Goal: Task Accomplishment & Management: Use online tool/utility

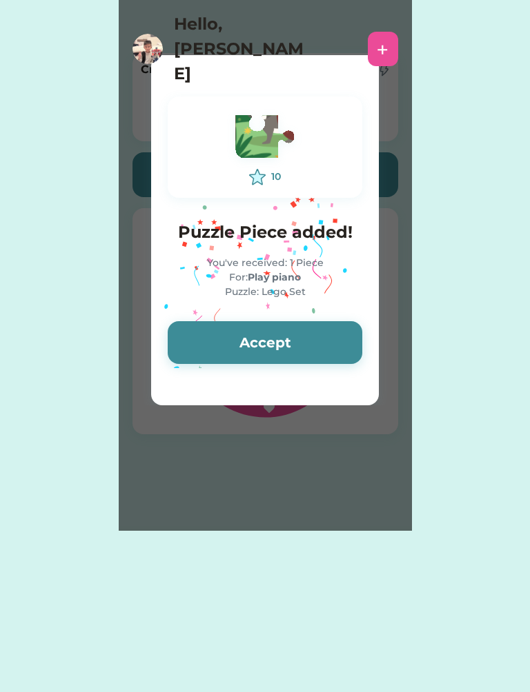
click at [264, 346] on button "Accept" at bounding box center [265, 342] width 194 height 43
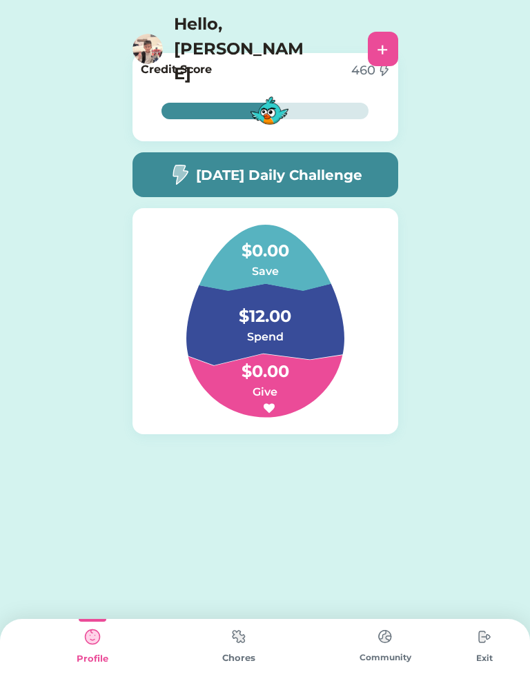
click at [239, 648] on img at bounding box center [239, 636] width 28 height 27
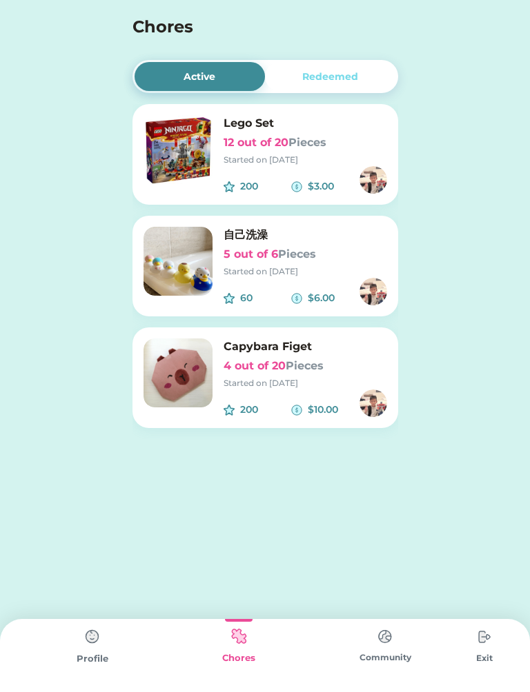
click at [349, 149] on h6 "12 out of 20 Pieces" at bounding box center [304, 142] width 163 height 17
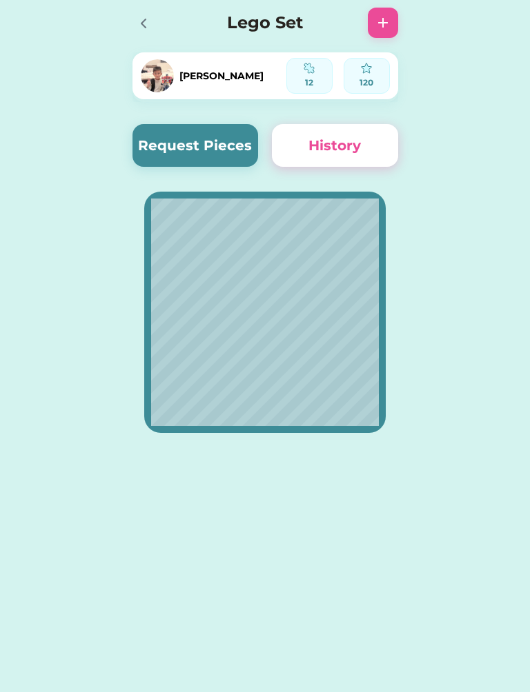
click at [214, 141] on button "Request Pieces" at bounding box center [195, 145] width 126 height 43
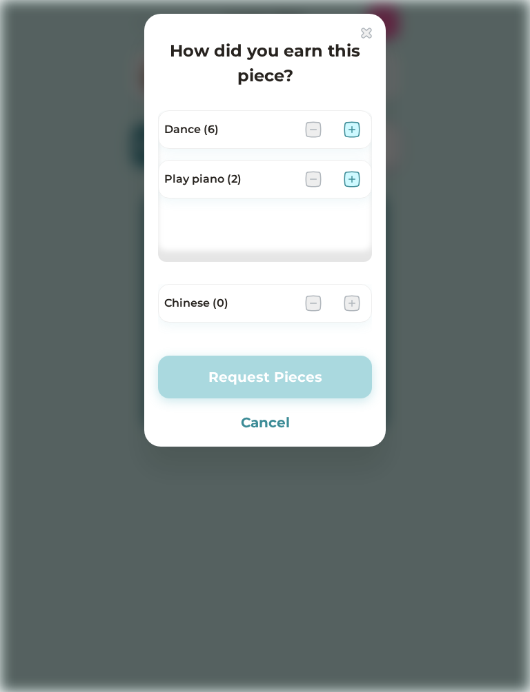
click at [359, 181] on img at bounding box center [351, 179] width 17 height 17
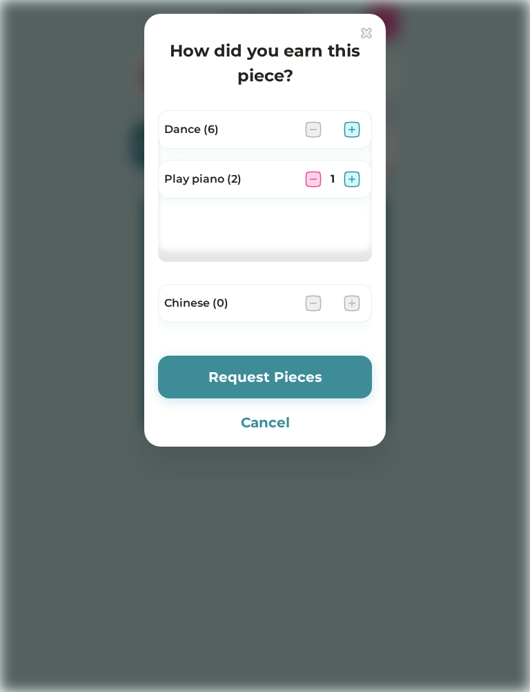
click at [356, 181] on img at bounding box center [351, 179] width 17 height 17
click at [344, 372] on button "Request Pieces" at bounding box center [265, 377] width 214 height 43
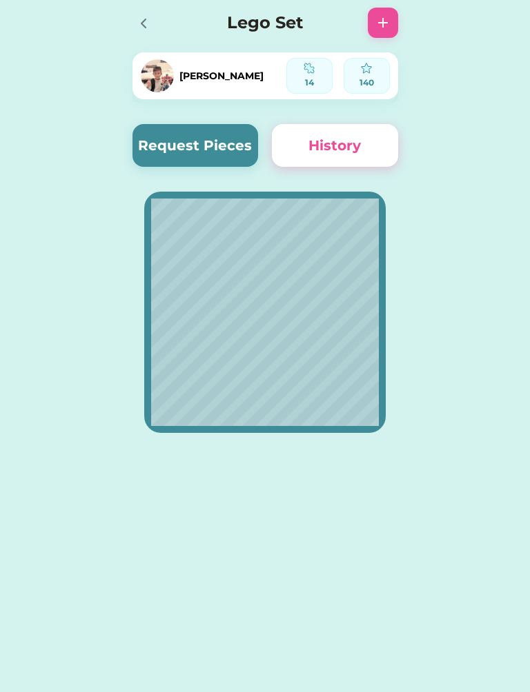
click at [5, 39] on div "Active Redeemed Lego Set 14 out of 20 Pieces Started on 2/03/25 200 $3.00 自己洗澡 …" at bounding box center [265, 241] width 530 height 483
click at [150, 12] on div at bounding box center [147, 23] width 30 height 30
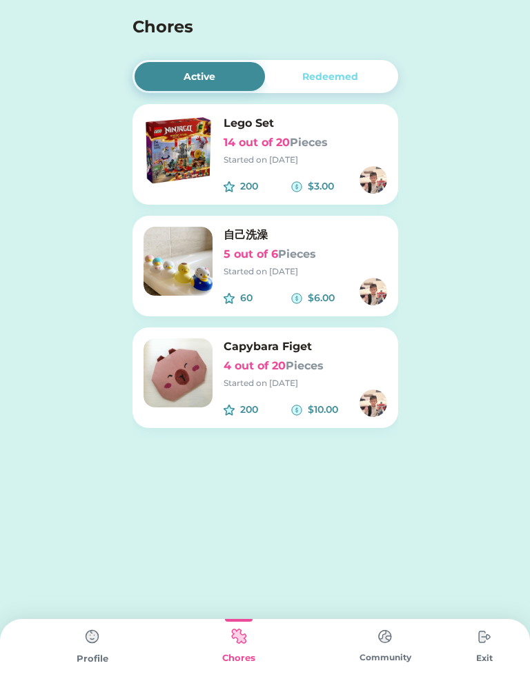
click at [490, 644] on img at bounding box center [484, 637] width 28 height 28
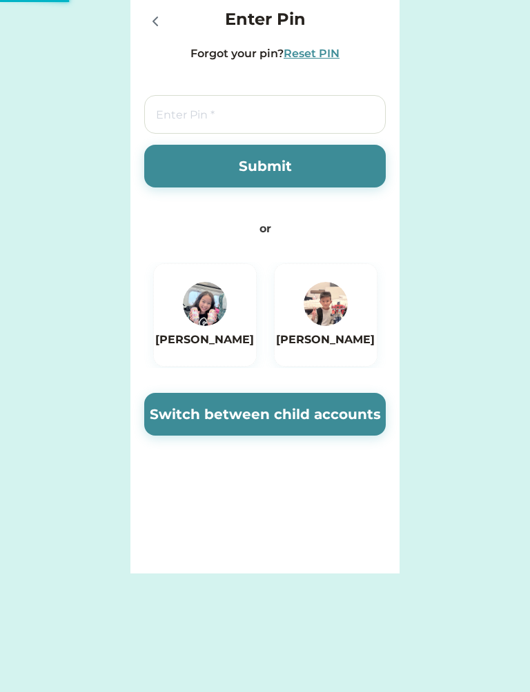
click at [328, 317] on img at bounding box center [325, 304] width 44 height 44
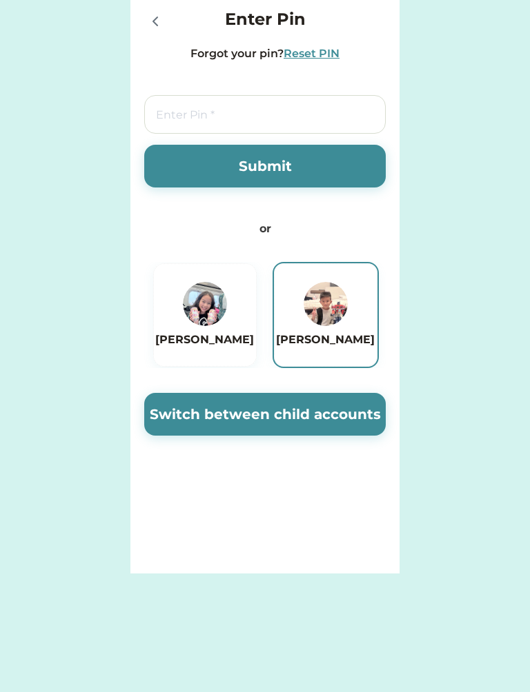
click at [354, 407] on button "Switch between child accounts" at bounding box center [264, 414] width 241 height 43
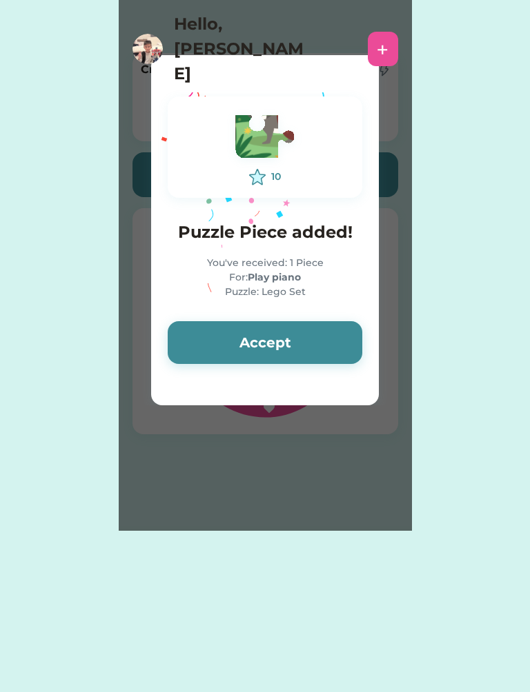
click at [267, 346] on button "Accept" at bounding box center [265, 342] width 194 height 43
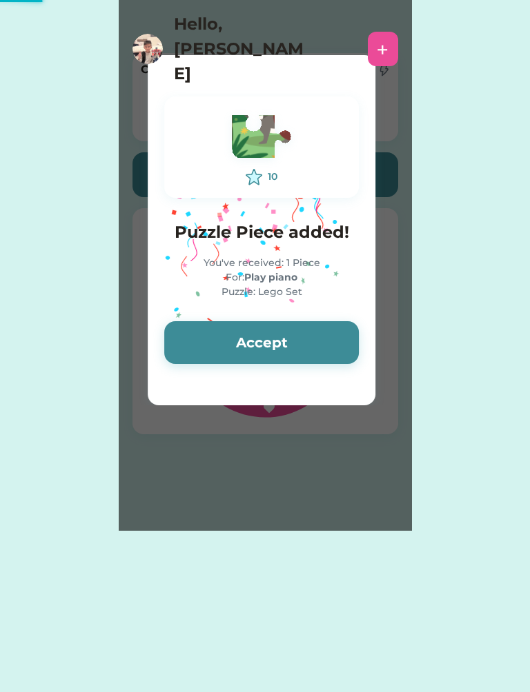
click at [279, 346] on button "Accept" at bounding box center [261, 342] width 194 height 43
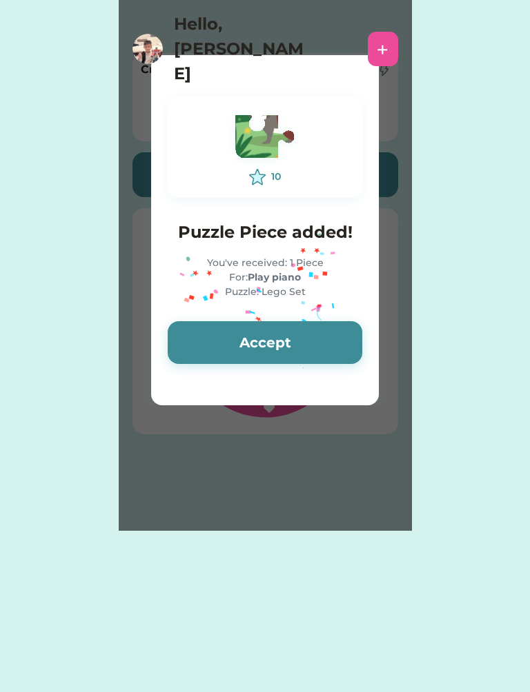
click at [285, 341] on button "Accept" at bounding box center [265, 342] width 194 height 43
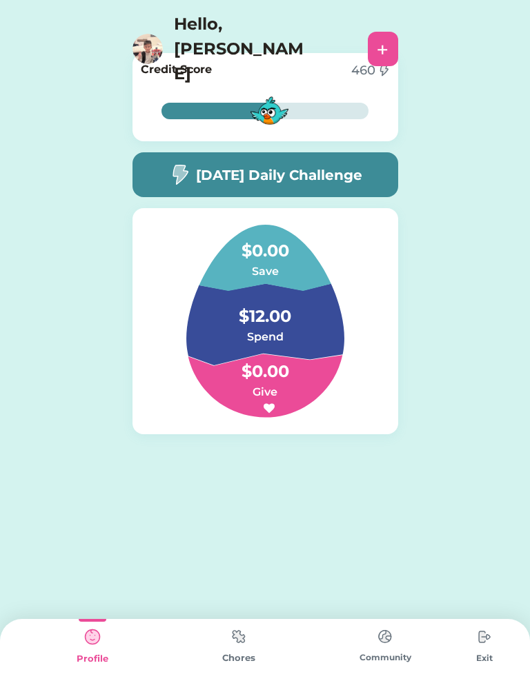
click at [246, 636] on img at bounding box center [239, 636] width 28 height 27
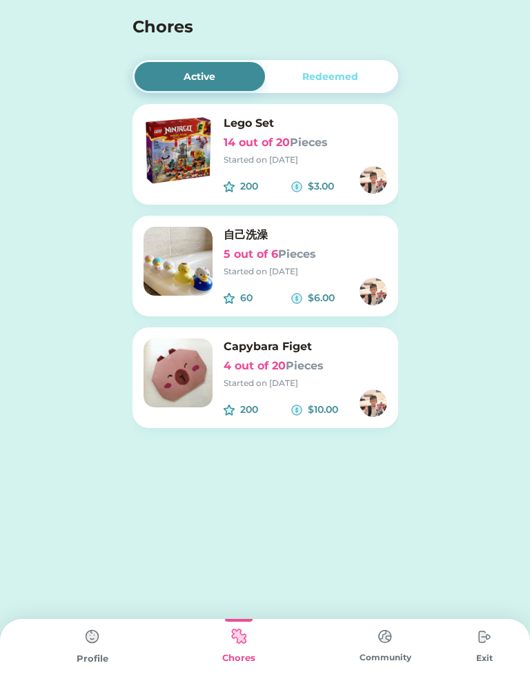
click at [379, 148] on h6 "14 out of 20 Pieces" at bounding box center [304, 142] width 163 height 17
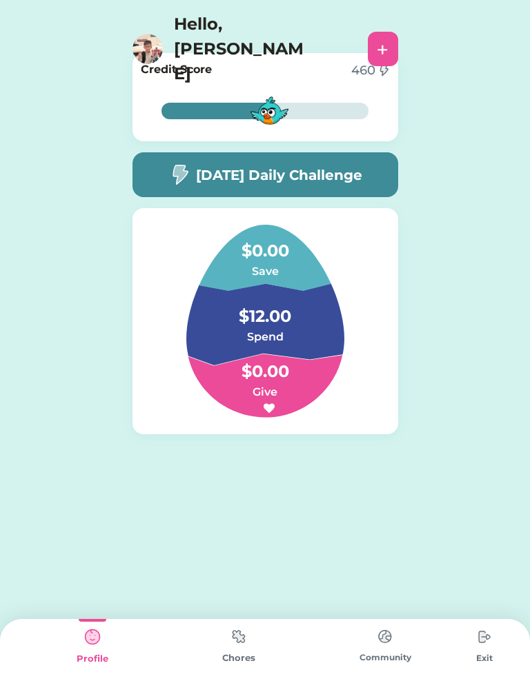
click at [361, 170] on h5 "[DATE] Daily Challenge" at bounding box center [279, 175] width 166 height 21
